Goal: Information Seeking & Learning: Find specific fact

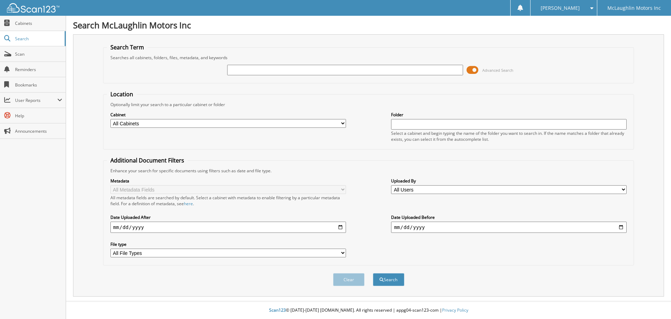
click at [242, 69] on input "text" at bounding box center [345, 70] width 236 height 10
type input "connine nehlsen"
click at [373, 273] on button "Search" at bounding box center [388, 279] width 31 height 13
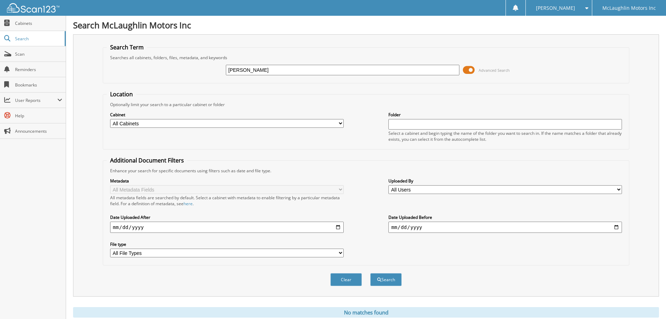
click at [269, 70] on input "[PERSON_NAME]" at bounding box center [343, 70] width 234 height 10
type input "[PERSON_NAME]"
click at [370, 273] on button "Search" at bounding box center [385, 279] width 31 height 13
click at [245, 69] on input "[PERSON_NAME]" at bounding box center [343, 70] width 234 height 10
type input "c [PERSON_NAME]"
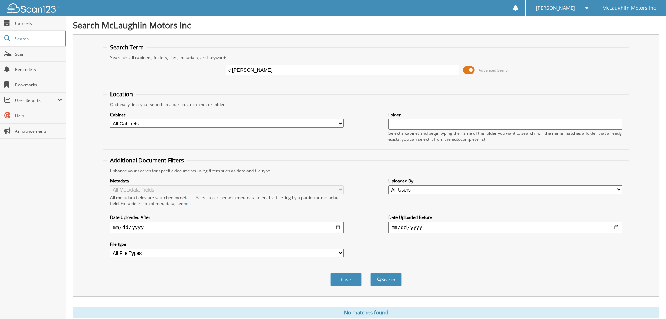
click at [370, 273] on button "Search" at bounding box center [385, 279] width 31 height 13
click at [230, 70] on input "c [PERSON_NAME]" at bounding box center [343, 70] width 234 height 10
type input "connie nehlsen"
click at [370, 273] on button "Search" at bounding box center [385, 279] width 31 height 13
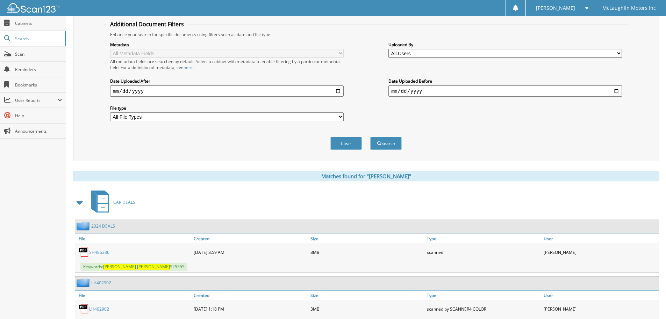
scroll to position [168, 0]
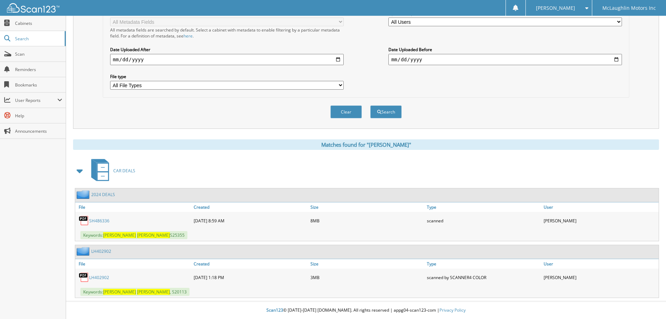
click at [99, 219] on link "SH486336" at bounding box center [99, 220] width 20 height 6
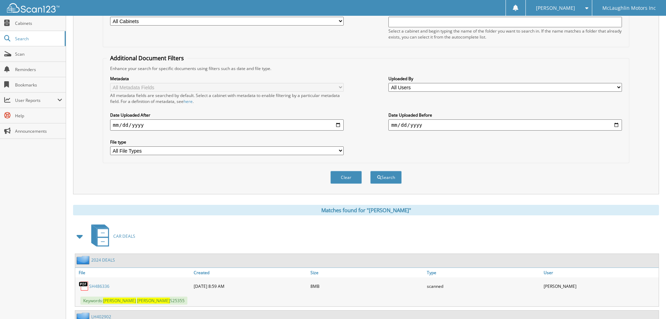
scroll to position [0, 0]
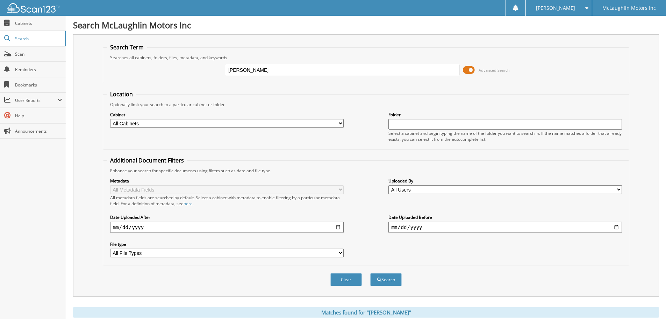
drag, startPoint x: 270, startPoint y: 70, endPoint x: 130, endPoint y: 47, distance: 141.1
click at [130, 47] on fieldset "Search Term Searches all cabinets, folders, files, metadata, and keywords conni…" at bounding box center [366, 63] width 527 height 40
type input "[PERSON_NAME]"
click at [370, 273] on button "Search" at bounding box center [385, 279] width 31 height 13
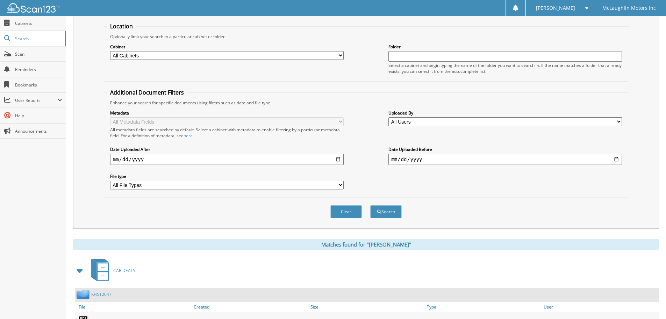
scroll to position [111, 0]
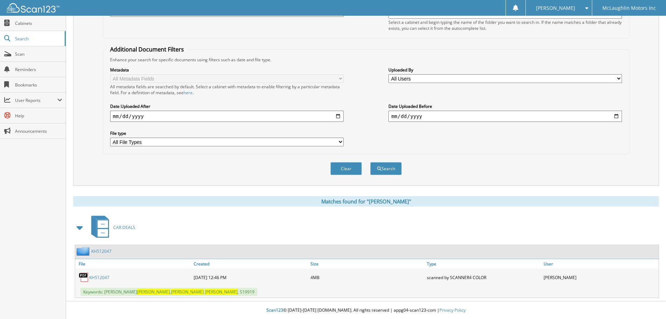
click at [99, 274] on link "KH512047" at bounding box center [99, 277] width 20 height 6
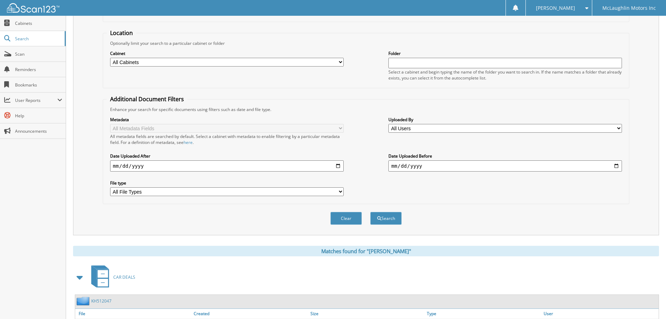
scroll to position [0, 0]
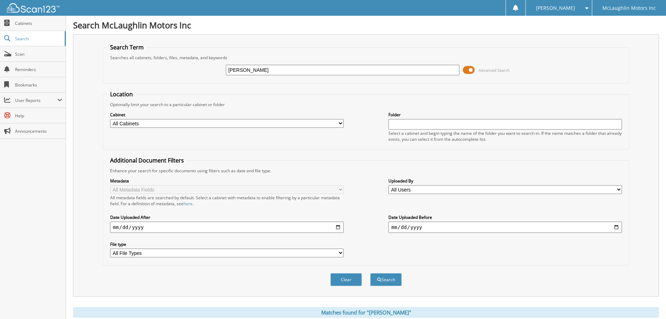
drag, startPoint x: 237, startPoint y: 69, endPoint x: 188, endPoint y: 58, distance: 50.5
click at [188, 58] on fieldset "Search Term Searches all cabinets, folders, files, metadata, and keywords john …" at bounding box center [366, 63] width 527 height 40
type input "[PERSON_NAME]"
click at [370, 273] on button "Search" at bounding box center [385, 279] width 31 height 13
drag, startPoint x: 244, startPoint y: 69, endPoint x: 203, endPoint y: 59, distance: 42.1
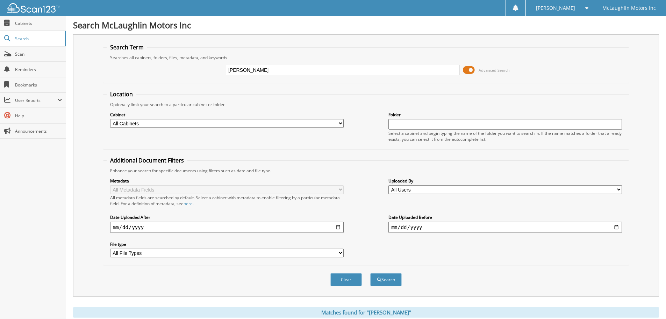
click at [203, 59] on fieldset "Search Term Searches all cabinets, folders, files, metadata, and keywords marcy…" at bounding box center [366, 63] width 527 height 40
type input "[PERSON_NAME]"
click at [370, 273] on button "Search" at bounding box center [385, 279] width 31 height 13
click at [266, 70] on input "[PERSON_NAME]" at bounding box center [343, 70] width 234 height 10
click at [370, 273] on button "Search" at bounding box center [385, 279] width 31 height 13
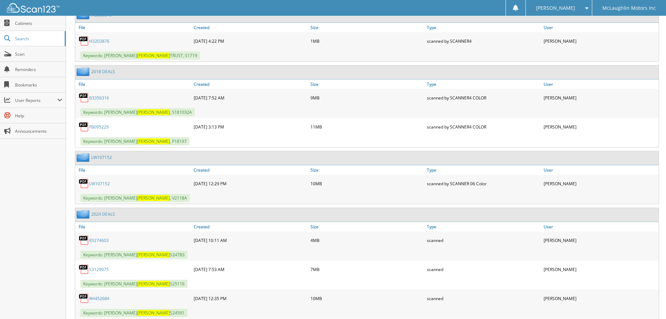
scroll to position [650, 0]
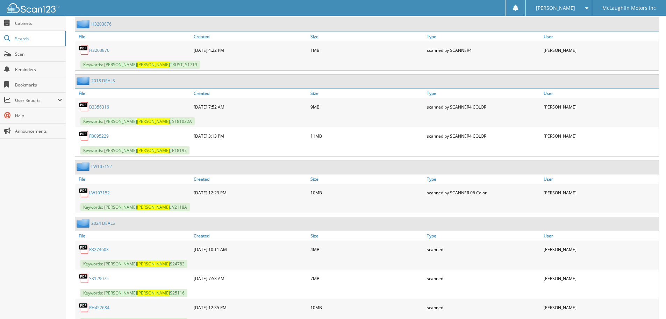
click at [92, 50] on link "H3203876" at bounding box center [99, 50] width 20 height 6
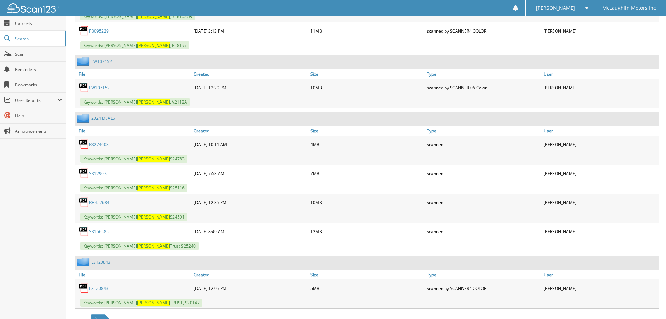
scroll to position [790, 0]
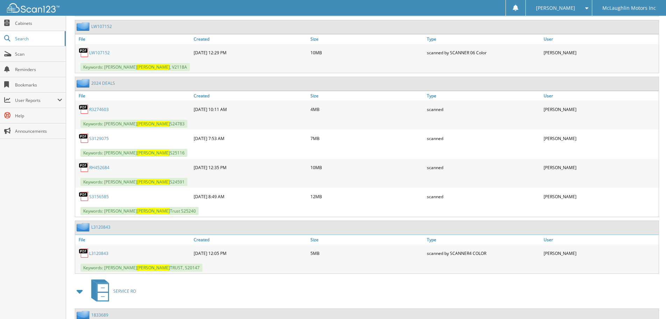
click at [97, 252] on link "L3120843" at bounding box center [98, 253] width 19 height 6
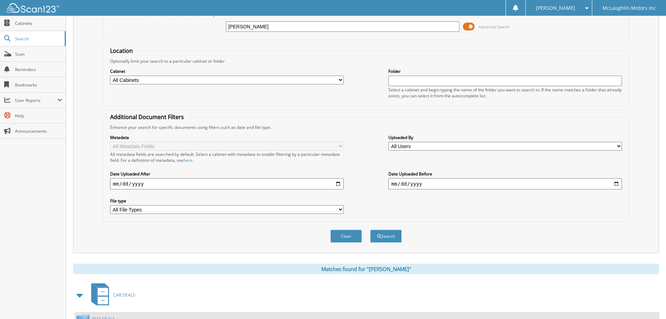
scroll to position [0, 0]
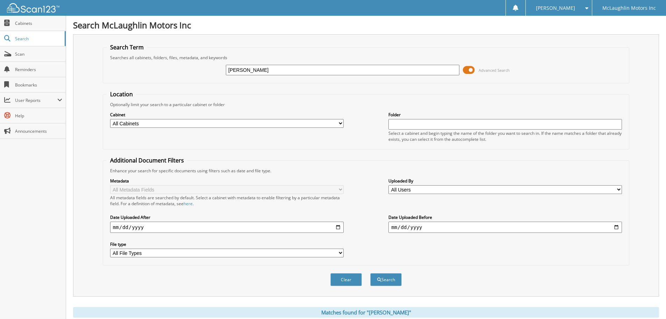
click at [228, 67] on input "chapman" at bounding box center [343, 70] width 234 height 10
type input "[PERSON_NAME]"
click at [370, 273] on button "Search" at bounding box center [385, 279] width 31 height 13
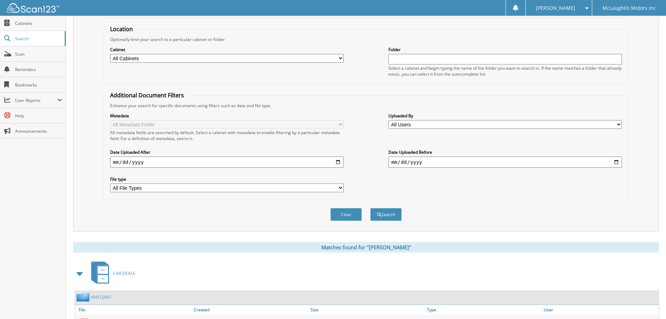
scroll to position [111, 0]
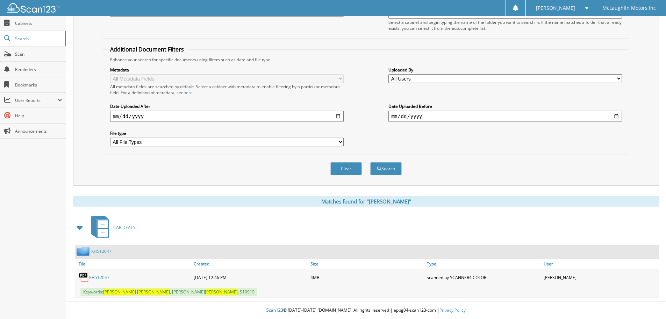
click at [96, 277] on link "KH512047" at bounding box center [99, 277] width 20 height 6
